Goal: Task Accomplishment & Management: Use online tool/utility

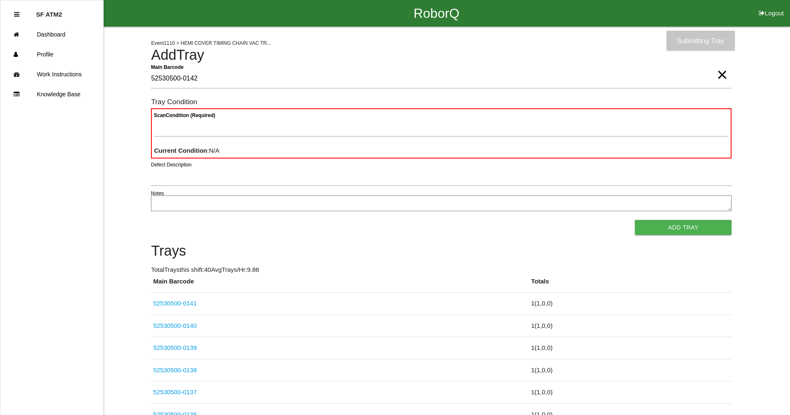
type Barcode "52530500-0142"
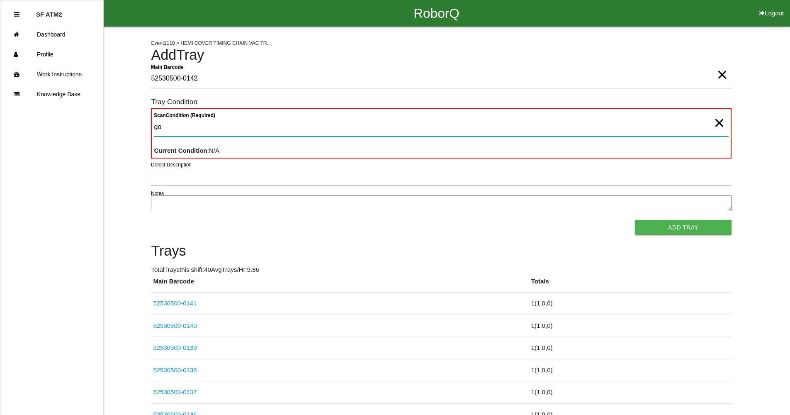
type Condition "goo"
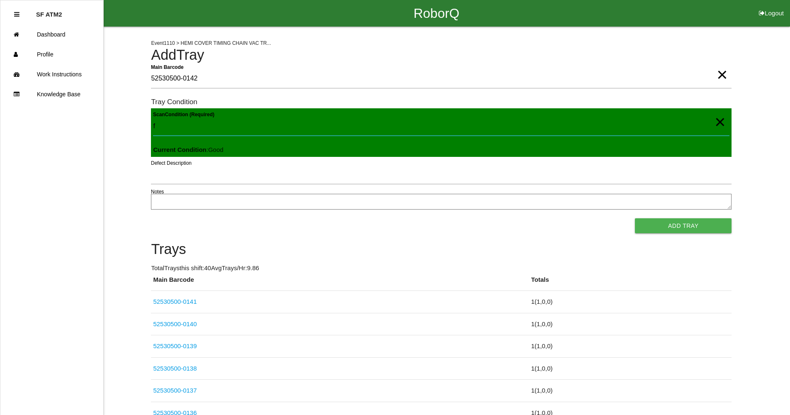
type Condition "f"
click at [635, 218] on button "Add Tray" at bounding box center [683, 225] width 97 height 15
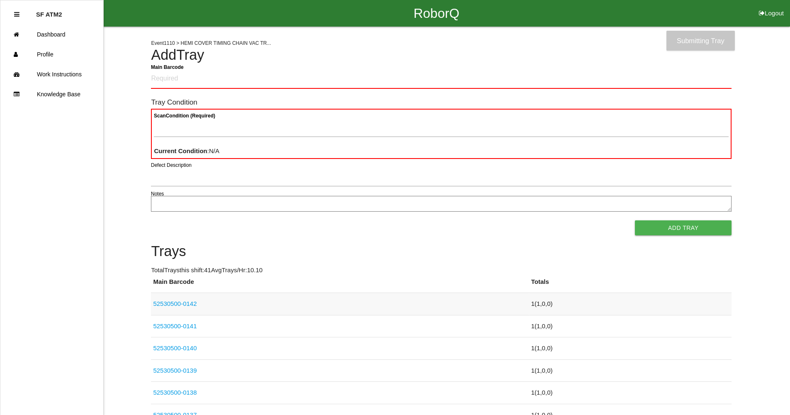
click at [189, 303] on link "52530500-0142" at bounding box center [175, 303] width 44 height 7
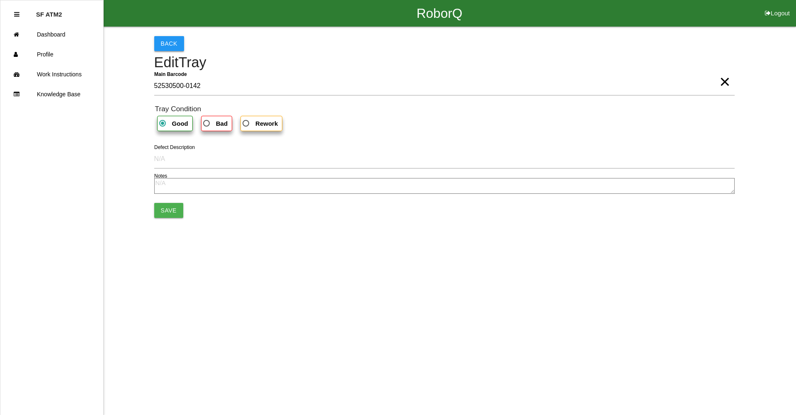
click at [167, 48] on button "Back" at bounding box center [169, 43] width 30 height 15
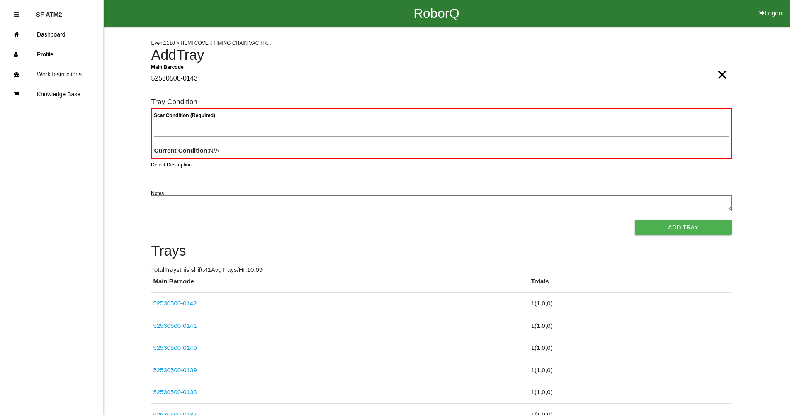
type Barcode "52530500-0143"
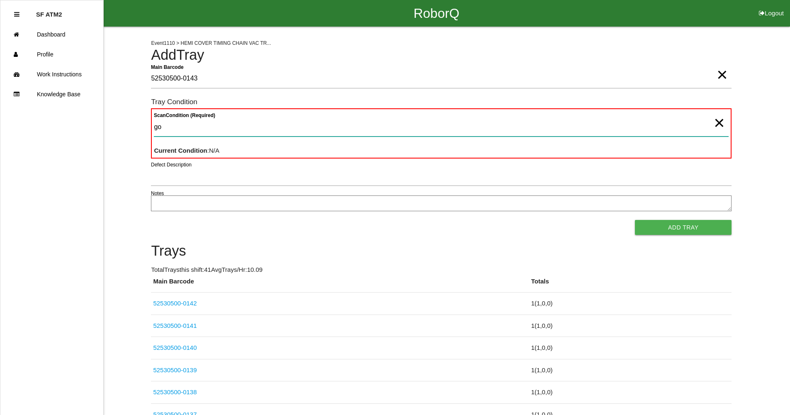
type Condition "goo"
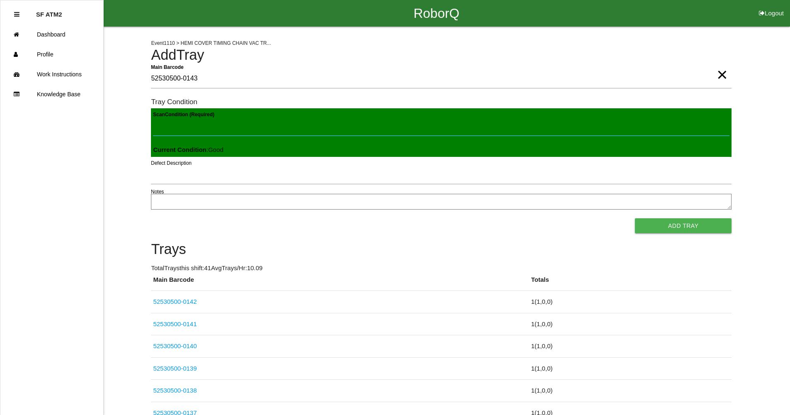
click at [635, 218] on button "Add Tray" at bounding box center [683, 225] width 97 height 15
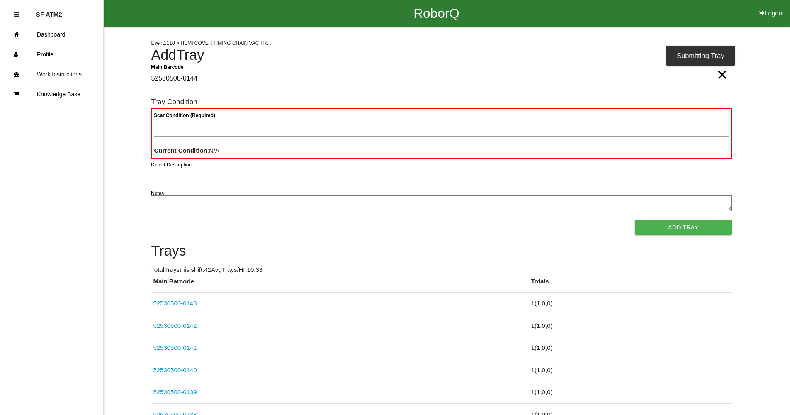
type Barcode "52530500-0144"
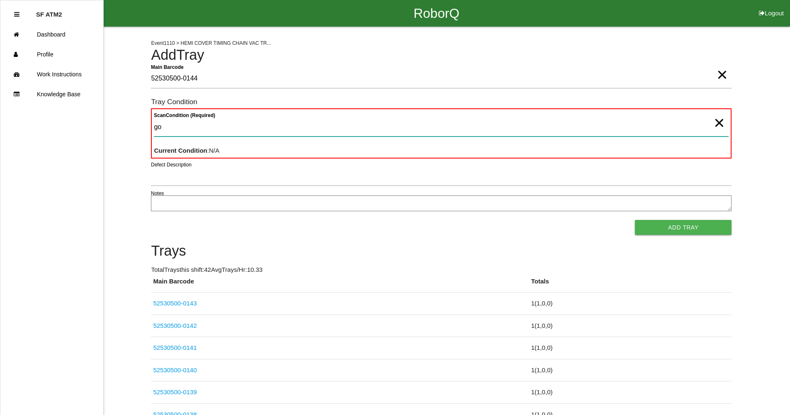
type Condition "goo"
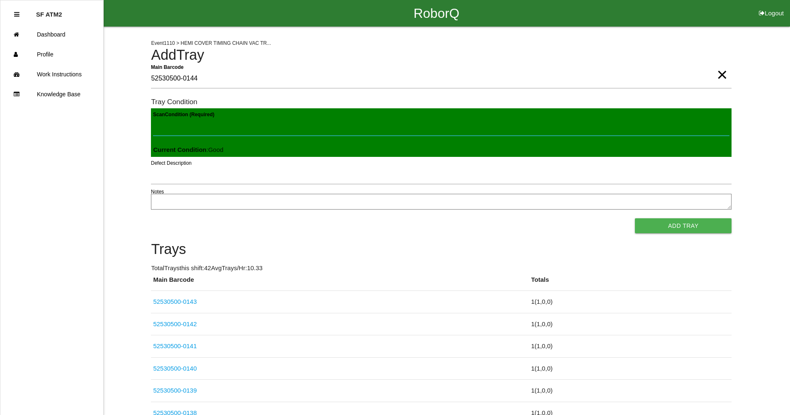
click at [635, 218] on button "Add Tray" at bounding box center [683, 225] width 97 height 15
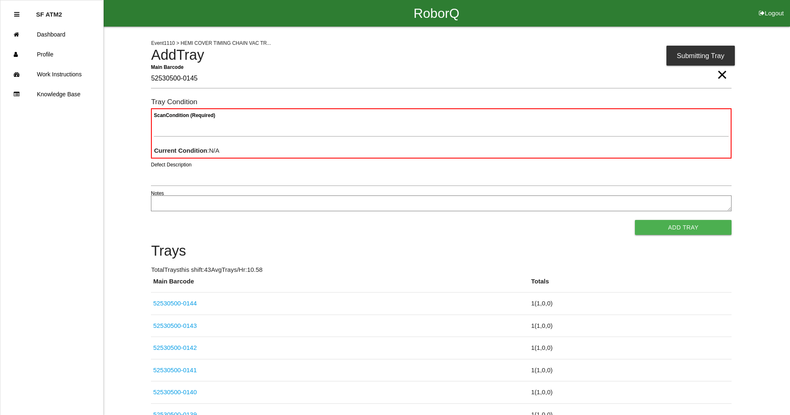
type Barcode "52530500-0145"
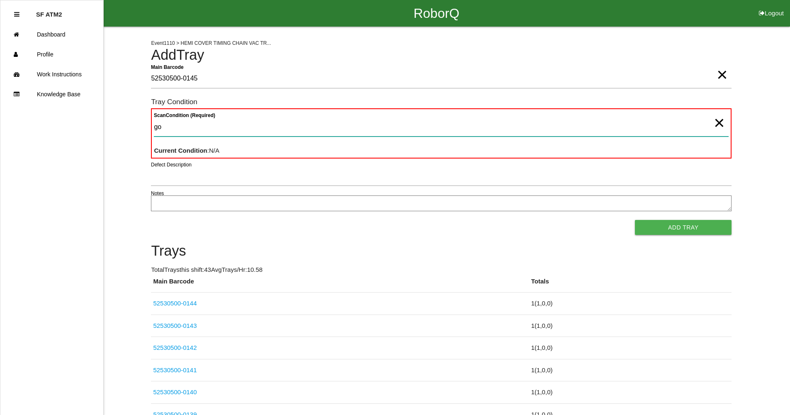
type Condition "goo"
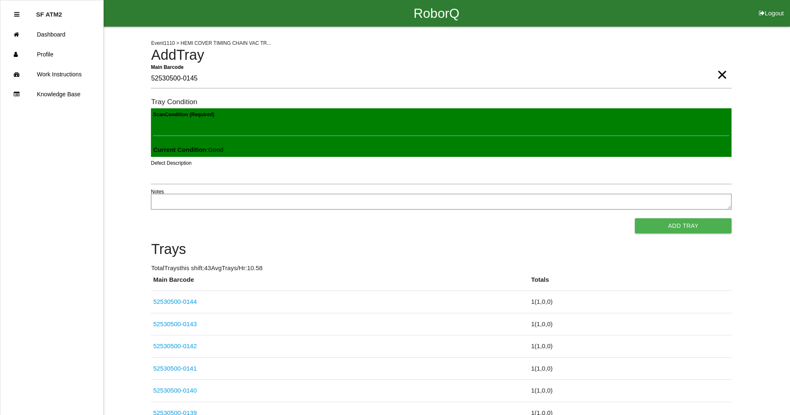
click at [635, 218] on button "Add Tray" at bounding box center [683, 225] width 97 height 15
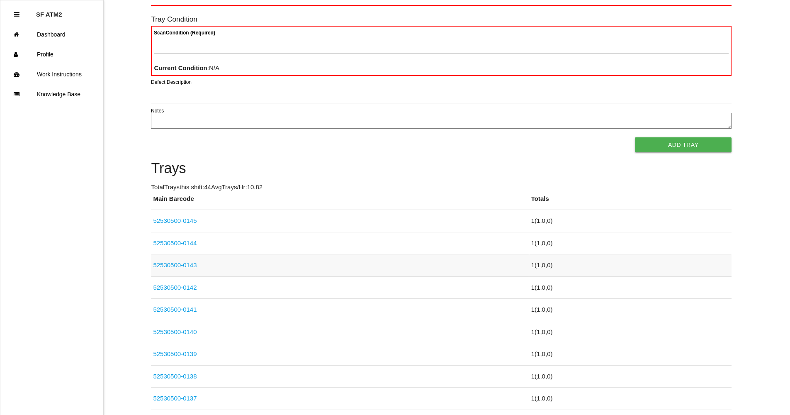
scroll to position [74, 0]
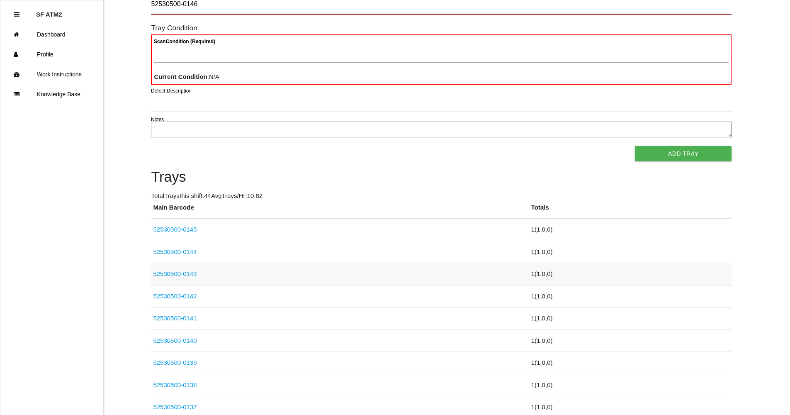
type Barcode "52530500-0146"
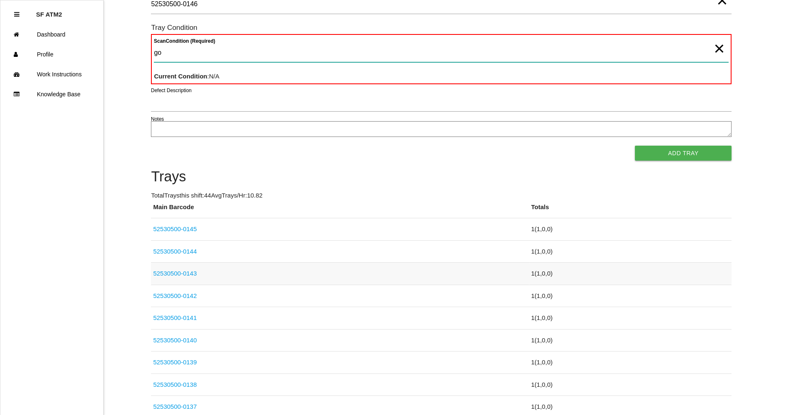
type Condition "goo"
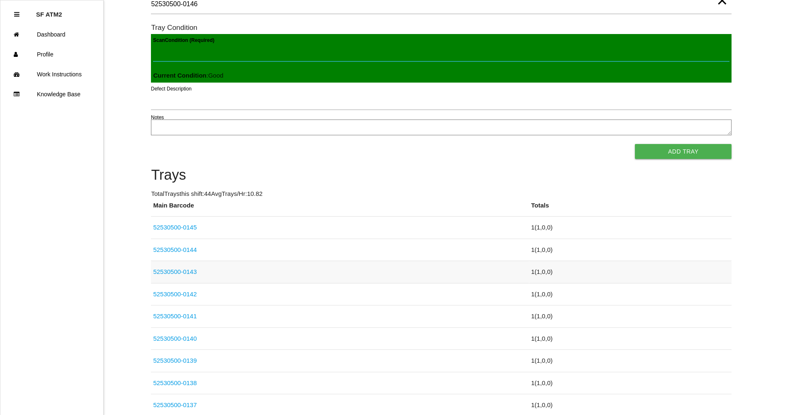
click at [635, 144] on button "Add Tray" at bounding box center [683, 151] width 97 height 15
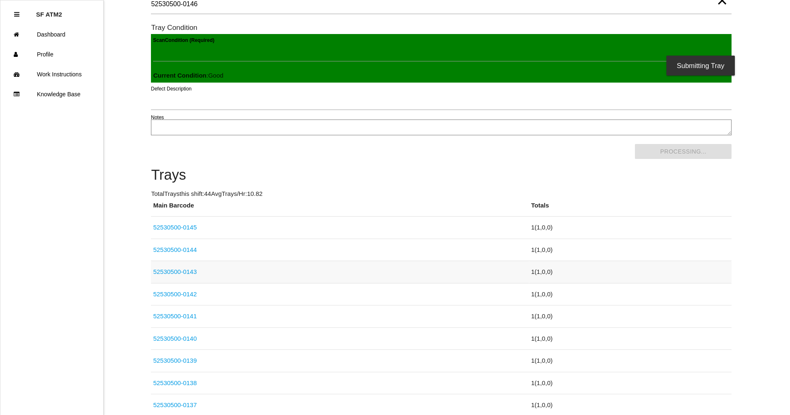
scroll to position [0, 0]
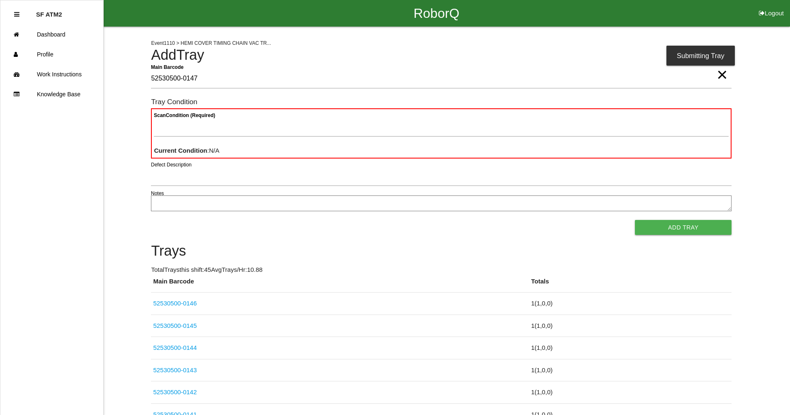
type Barcode "52530500-0147"
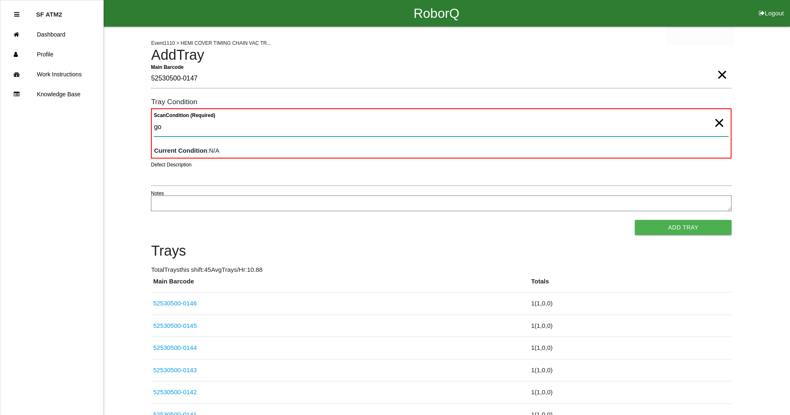
type Condition "goo"
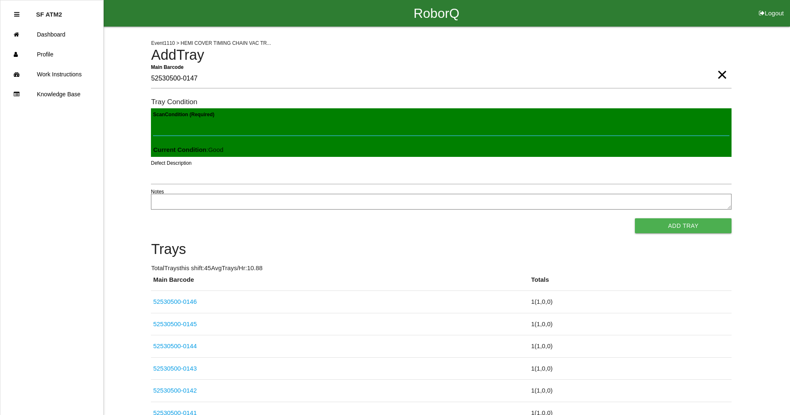
click at [635, 218] on button "Add Tray" at bounding box center [683, 225] width 97 height 15
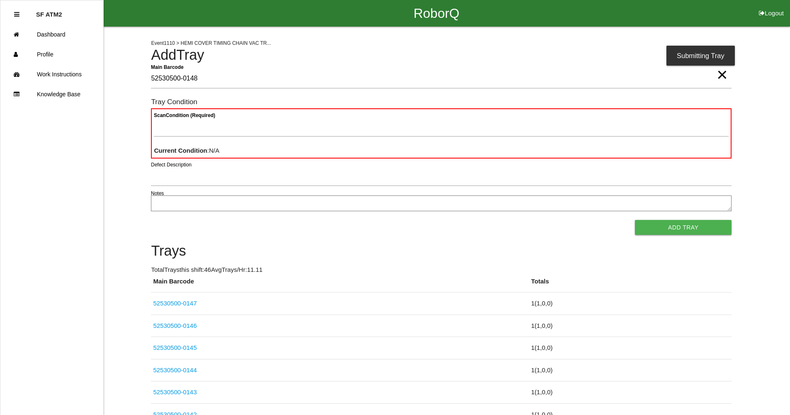
type Barcode "52530500-0148"
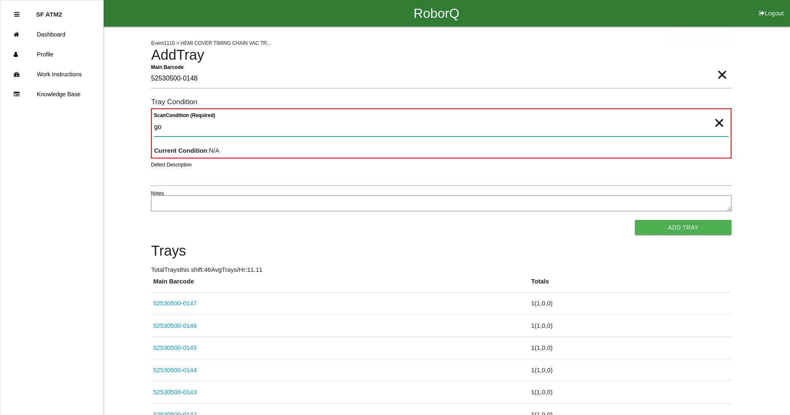
type Condition "goo"
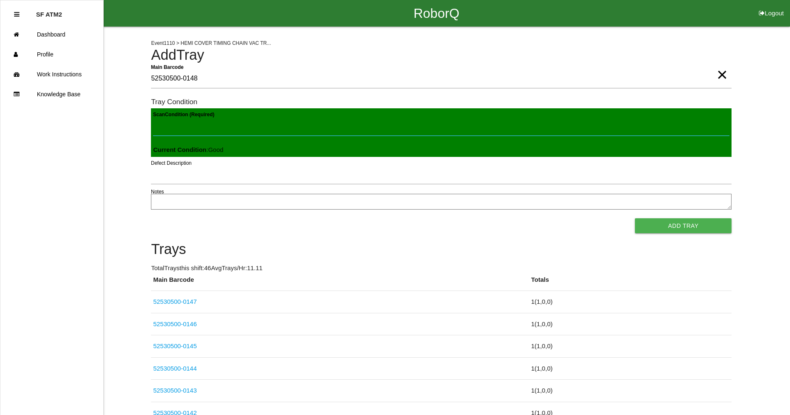
click at [635, 218] on button "Add Tray" at bounding box center [683, 225] width 97 height 15
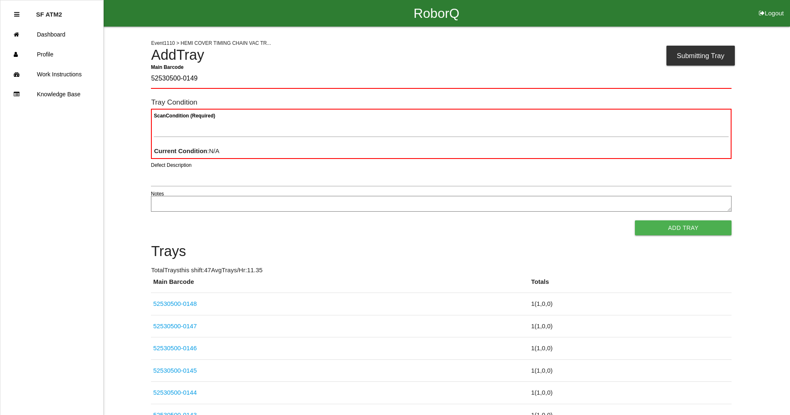
type Barcode "52530500-0149"
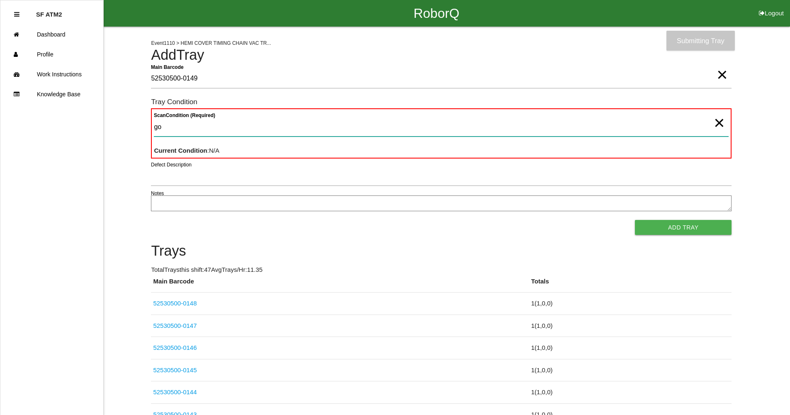
type Condition "goo"
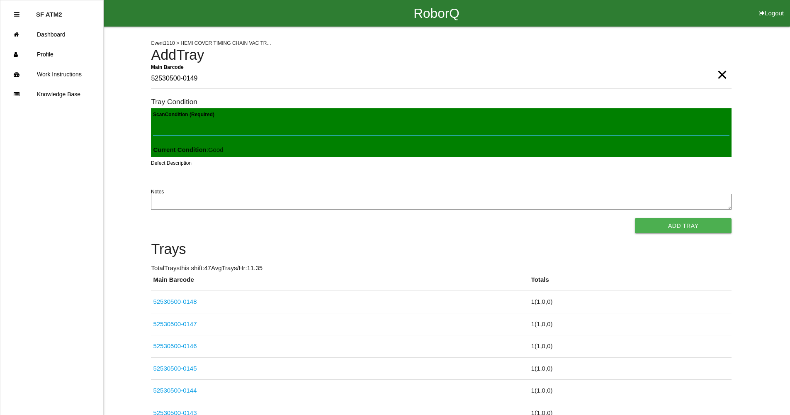
click at [635, 218] on button "Add Tray" at bounding box center [683, 225] width 97 height 15
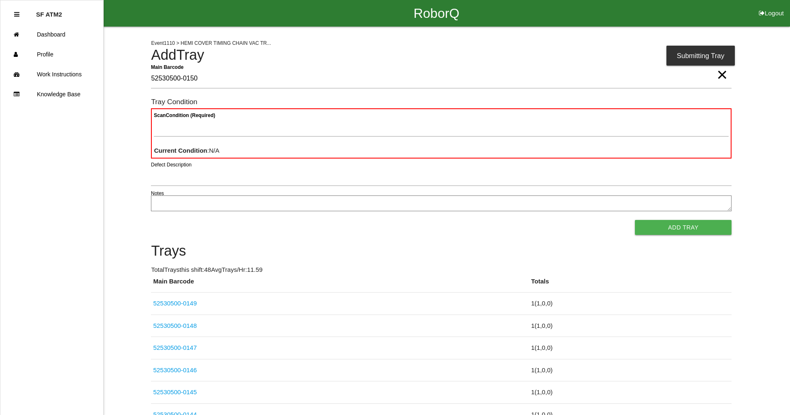
type Barcode "52530500-0150"
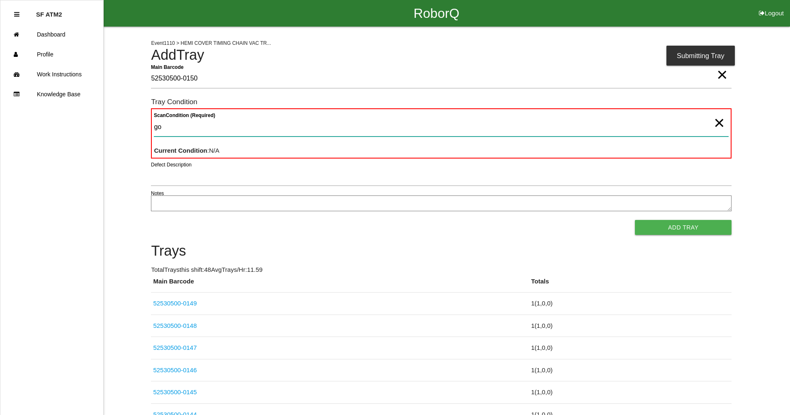
type Condition "goo"
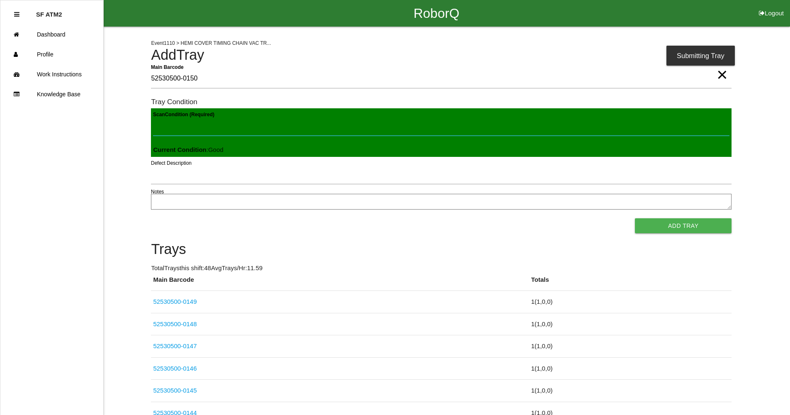
click at [635, 218] on button "Add Tray" at bounding box center [683, 225] width 97 height 15
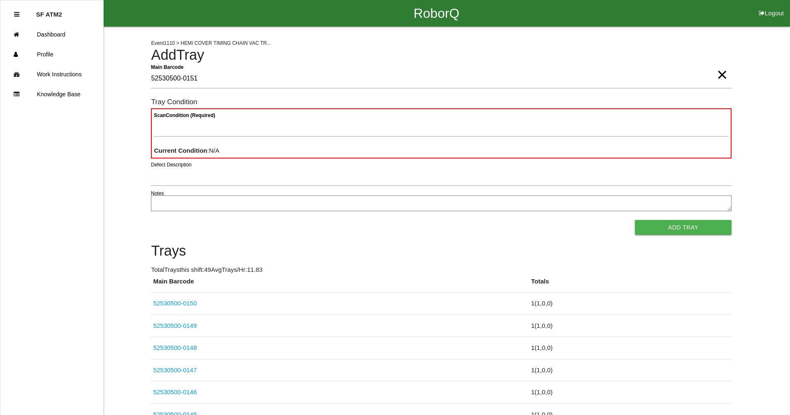
type Barcode "52530500-0151"
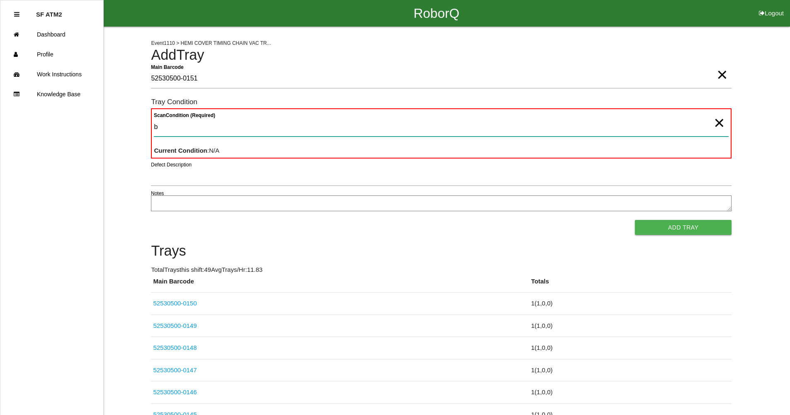
type Condition "ba"
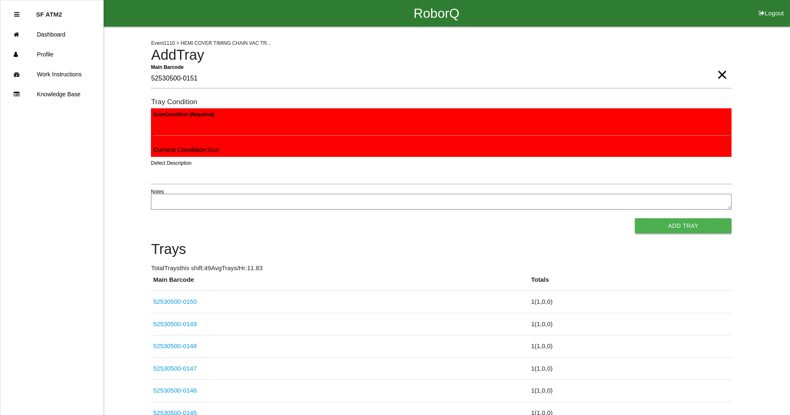
click at [700, 231] on button "Add Tray" at bounding box center [683, 225] width 97 height 15
